Goal: Transaction & Acquisition: Purchase product/service

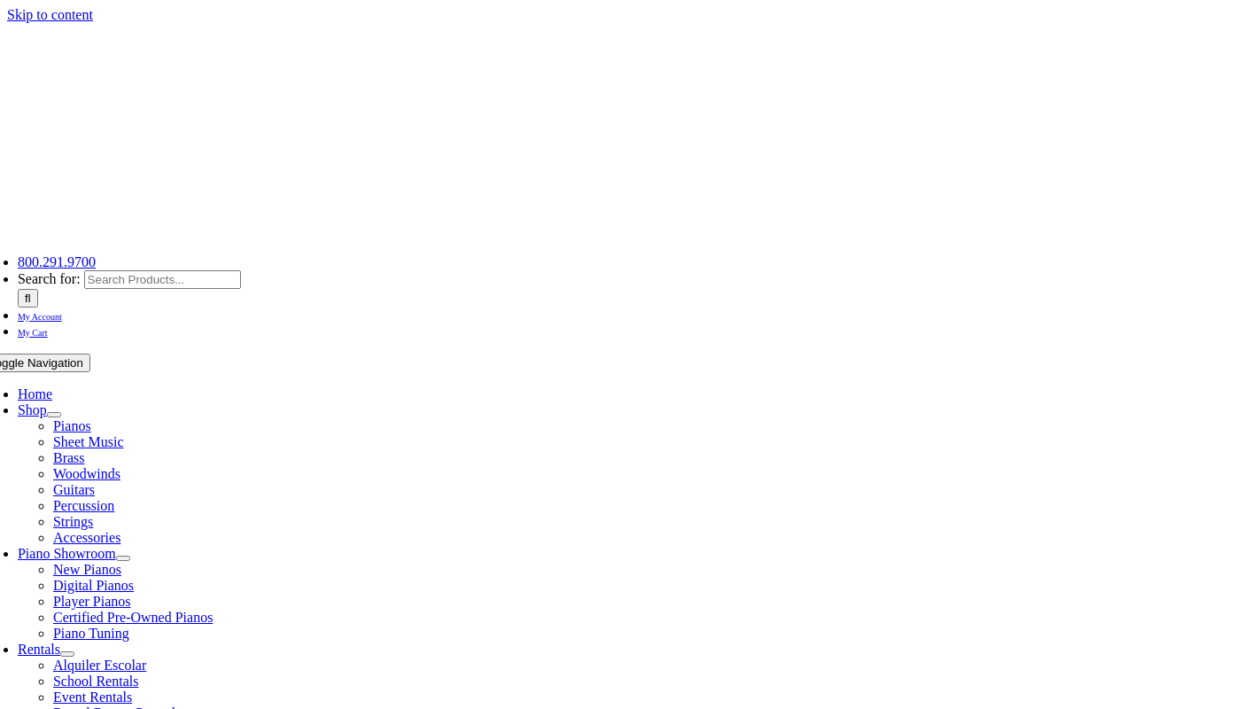
select select
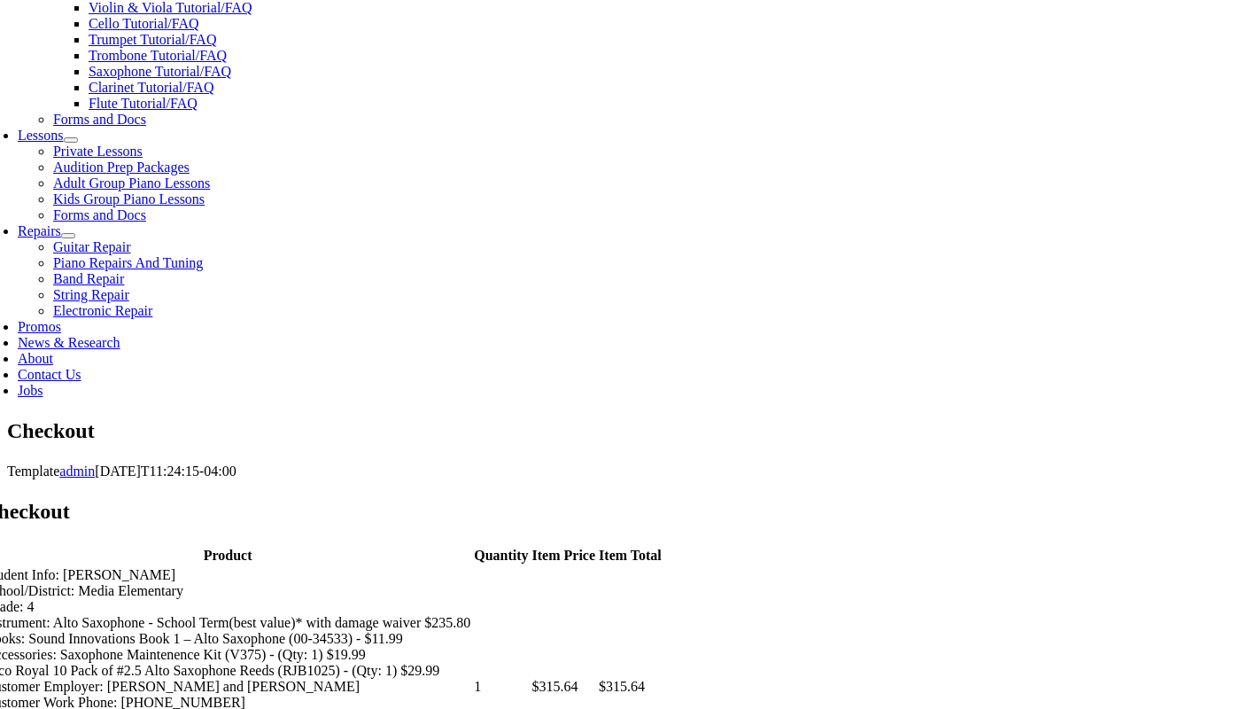
scroll to position [747, 0]
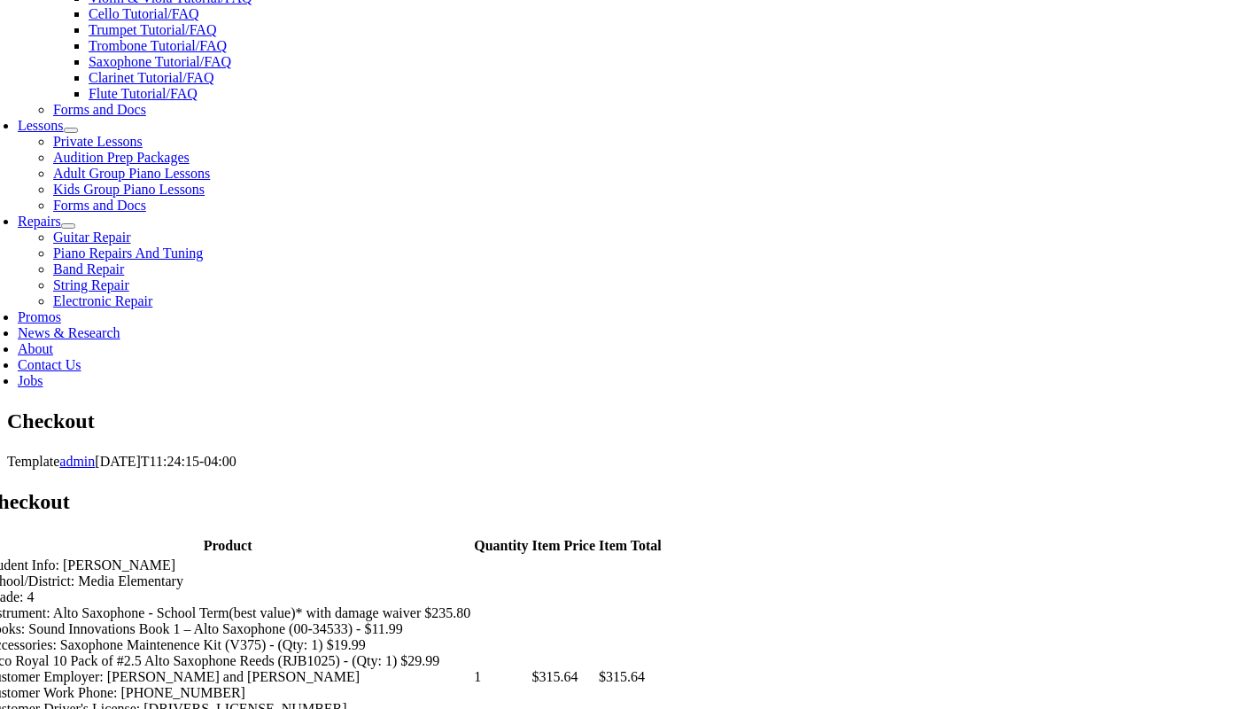
type input "[PERSON_NAME]"
type input "[STREET_ADDRESS]"
type input "Media"
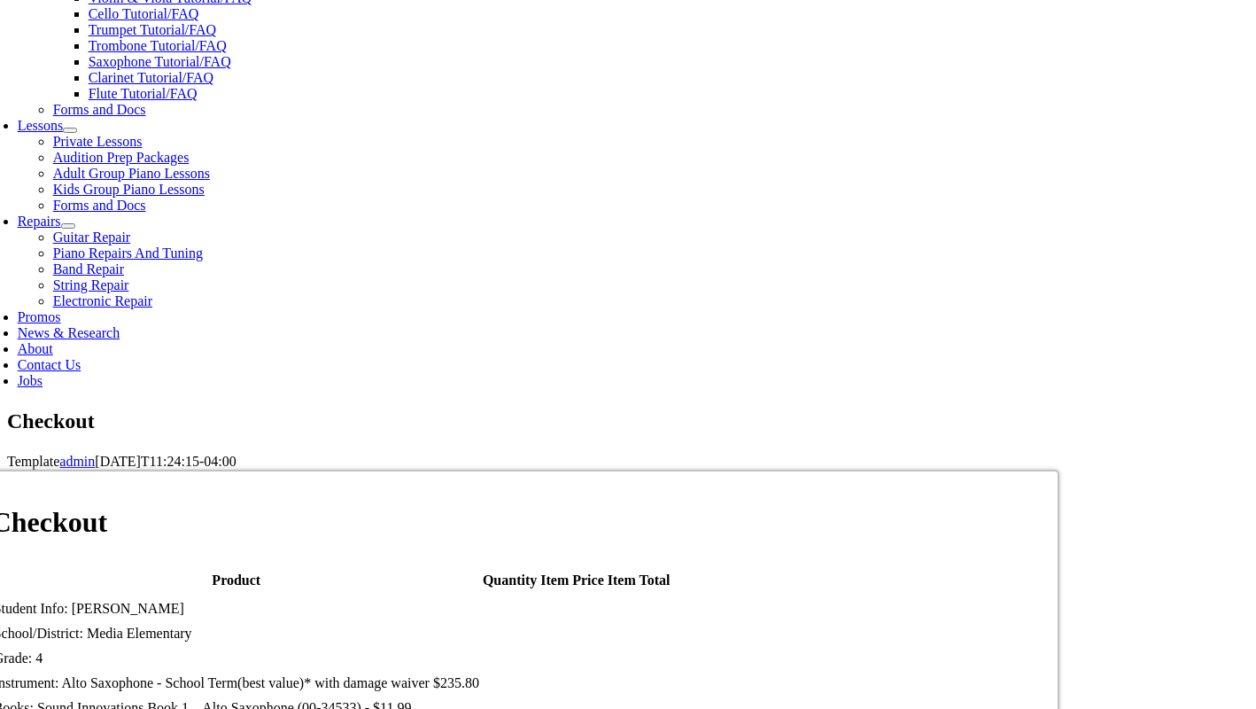
select select "PA"
type input "19063"
type input "6109961412"
select select "visa"
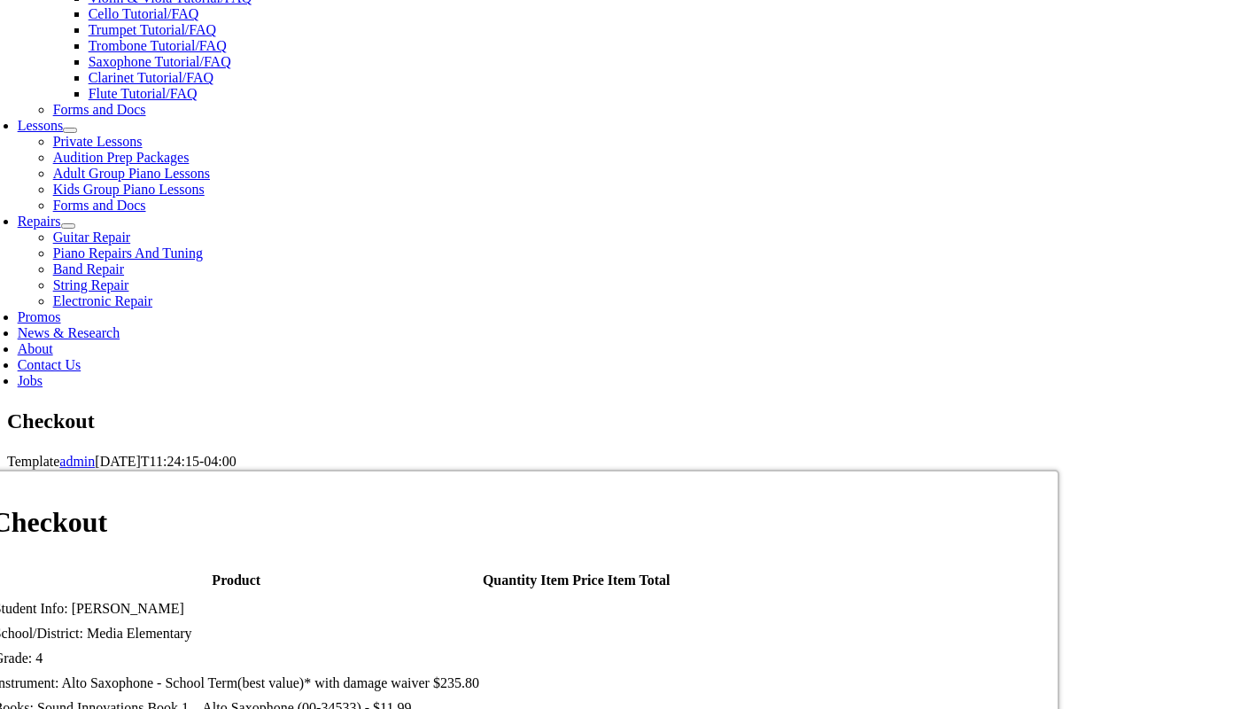
type input "[CREDIT_CARD_NUMBER]"
select select "09"
select select "2028"
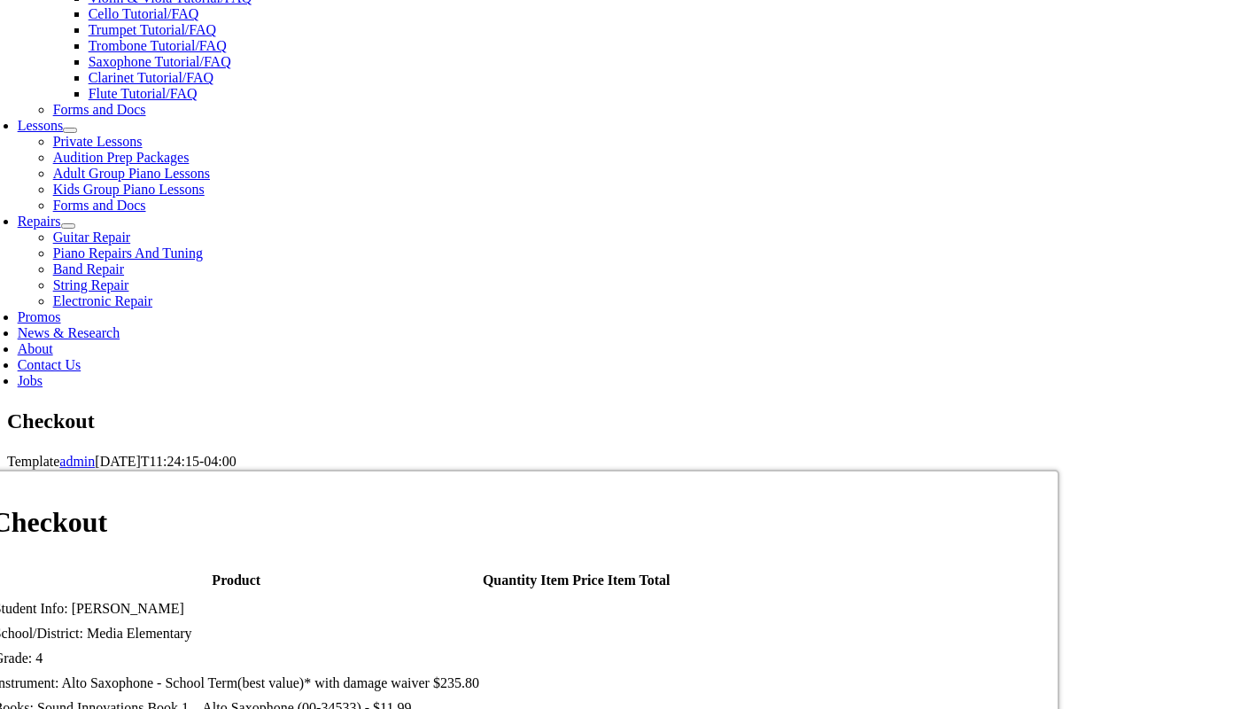
type input "[EMAIL_ADDRESS][DOMAIN_NAME]"
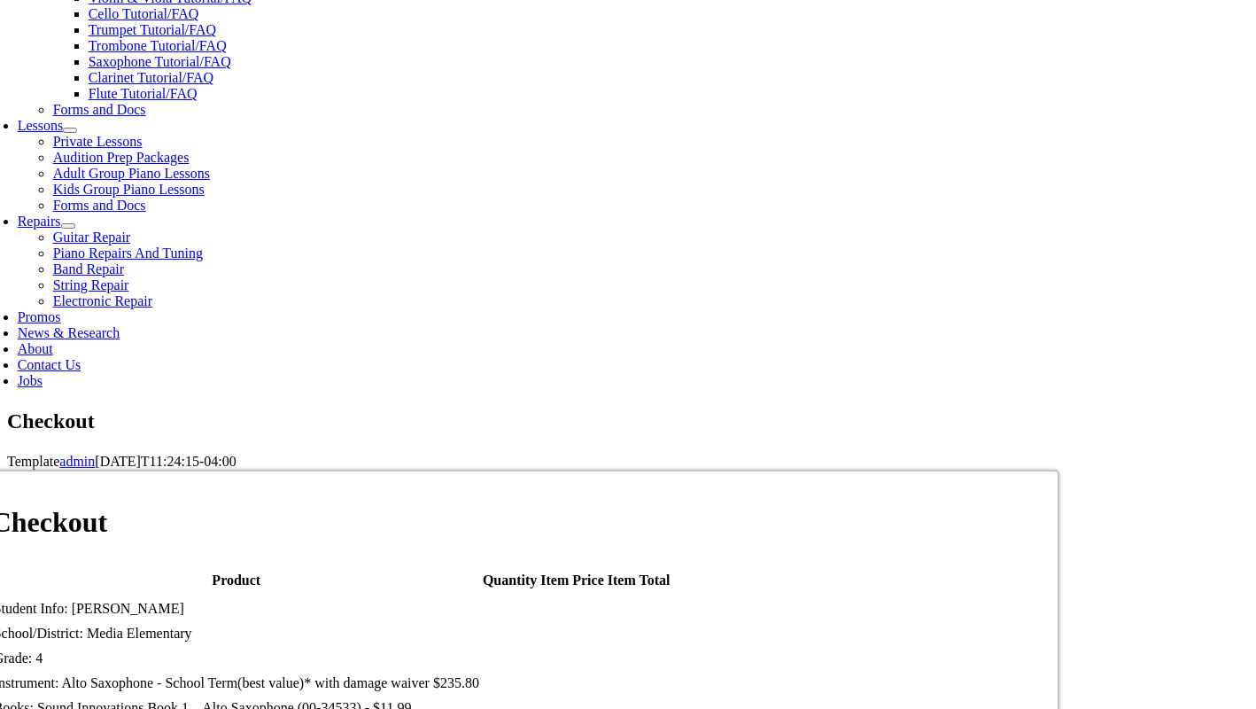
type input "[CREDIT_CARD_NUMBER]"
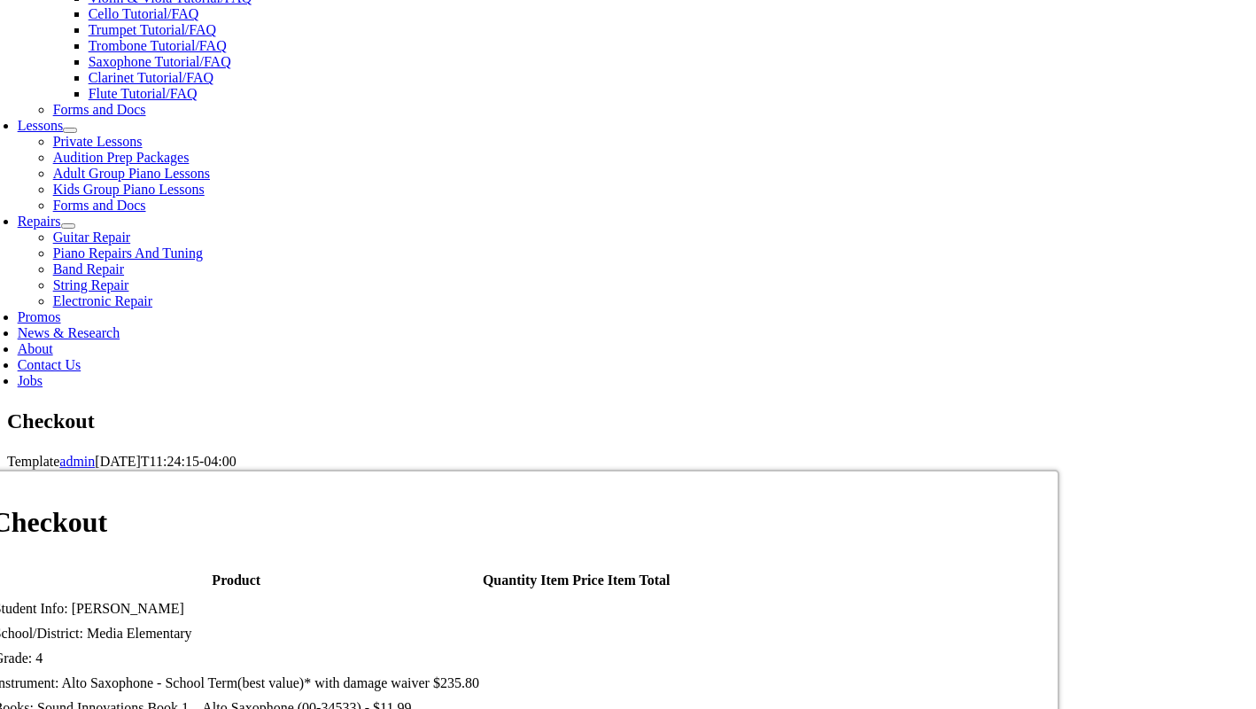
select select "01"
select select "2026"
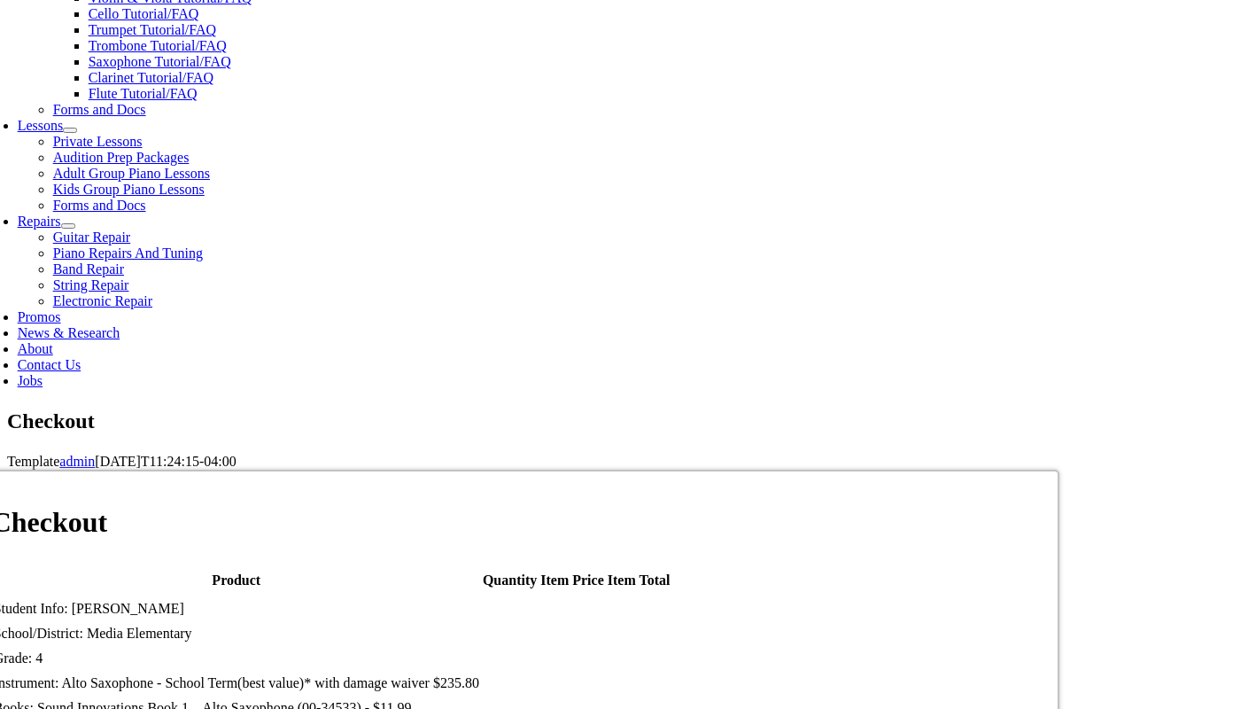
type input "953"
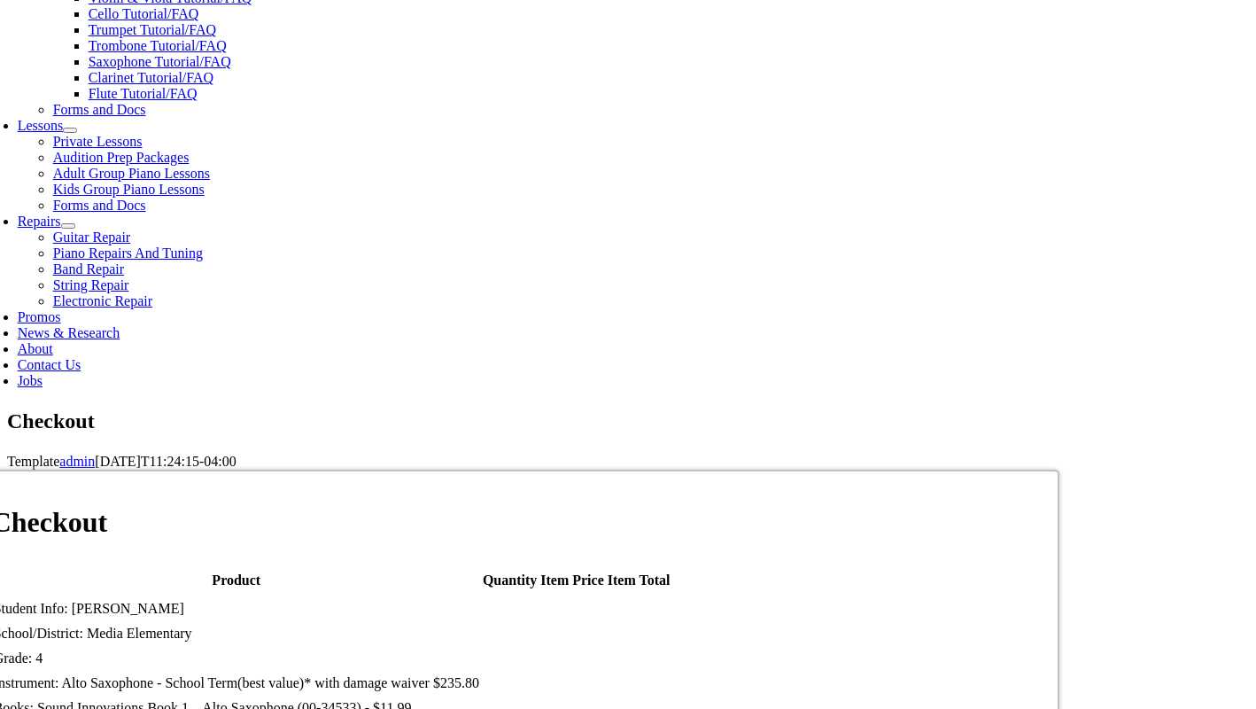
scroll to position [0, 0]
